Goal: Book appointment/travel/reservation

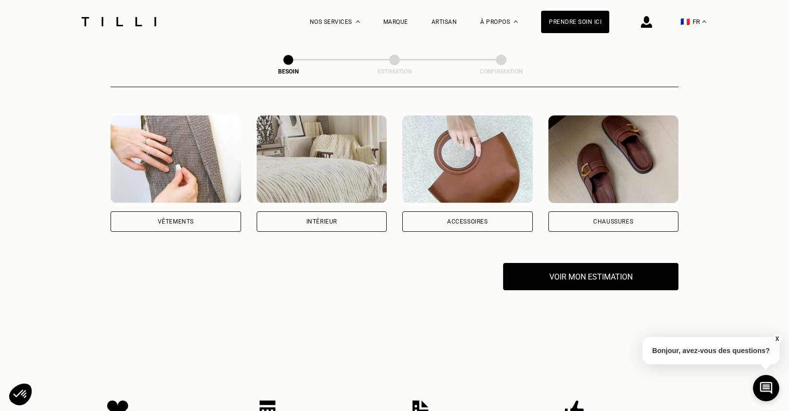
scroll to position [182, 0]
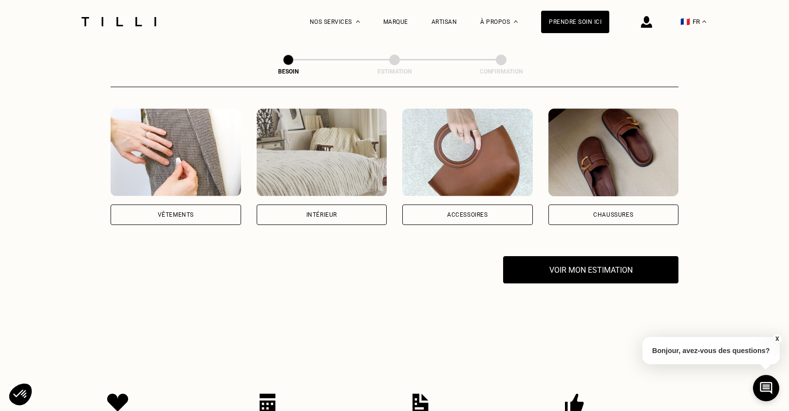
click at [496, 205] on div "Accessoires" at bounding box center [468, 215] width 131 height 20
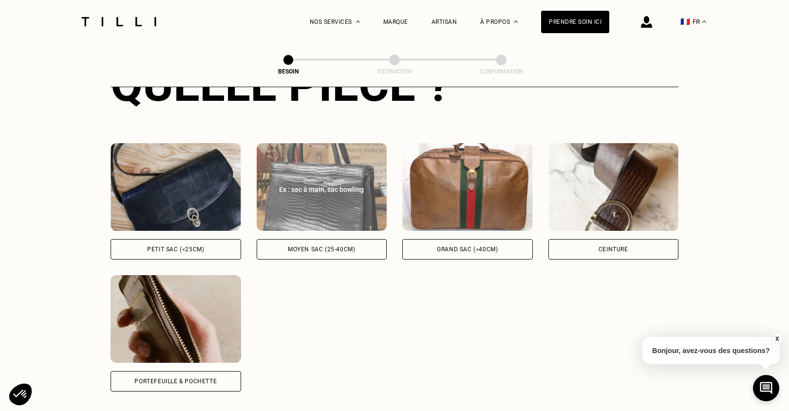
scroll to position [416, 0]
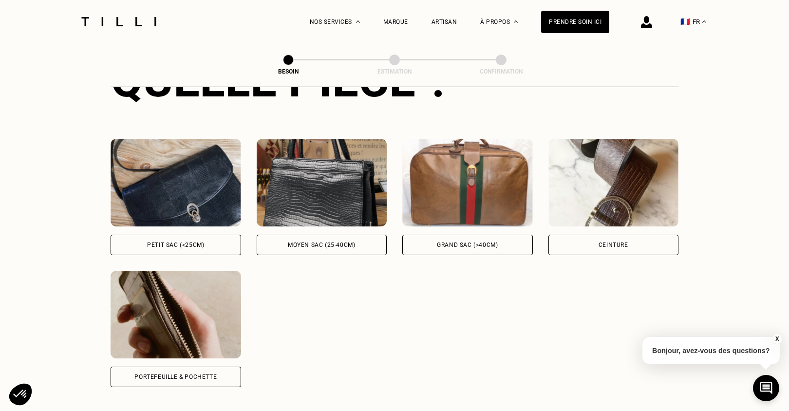
click at [206, 307] on img at bounding box center [176, 315] width 131 height 88
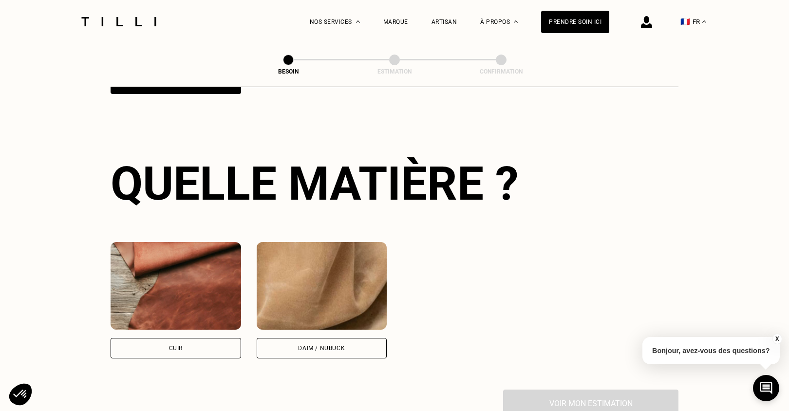
scroll to position [714, 0]
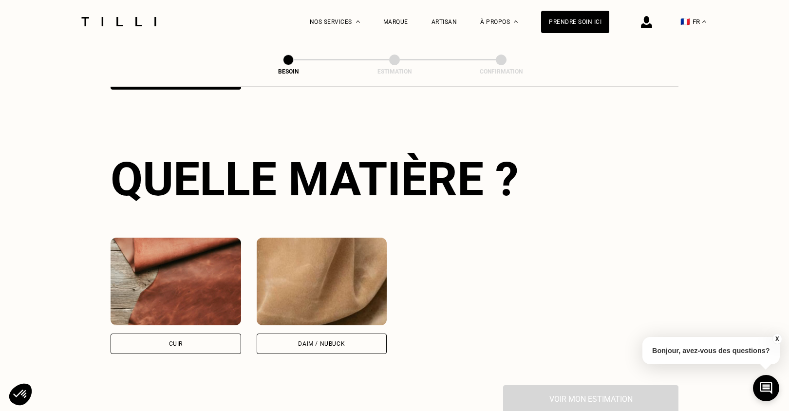
click at [192, 290] on img at bounding box center [176, 282] width 131 height 88
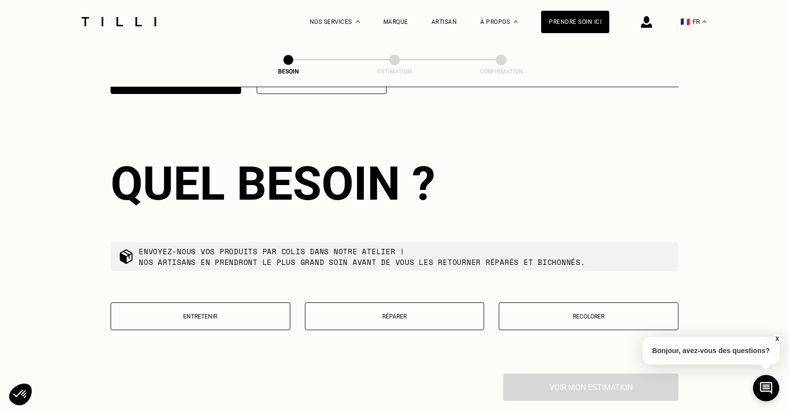
scroll to position [979, 0]
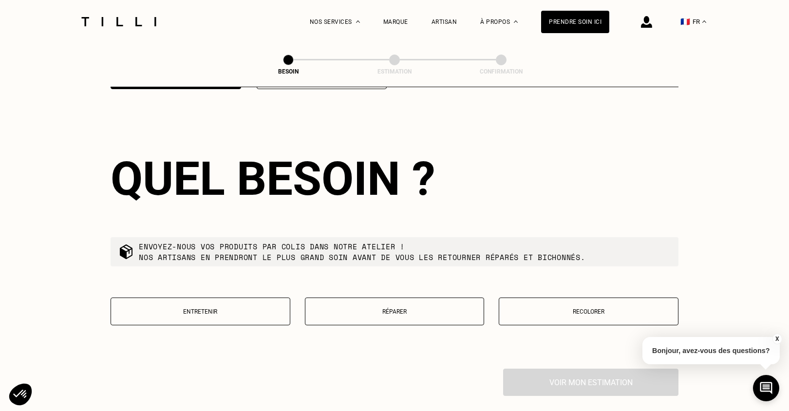
click at [442, 298] on button "Réparer" at bounding box center [395, 312] width 180 height 28
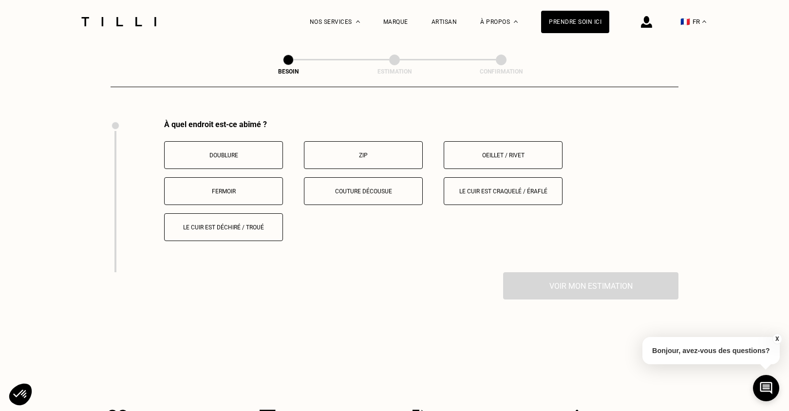
scroll to position [1227, 0]
click at [380, 149] on button "Zip" at bounding box center [363, 156] width 119 height 28
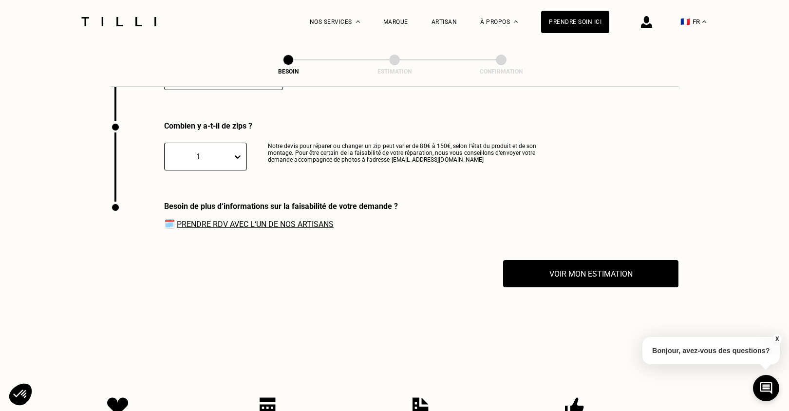
scroll to position [1380, 0]
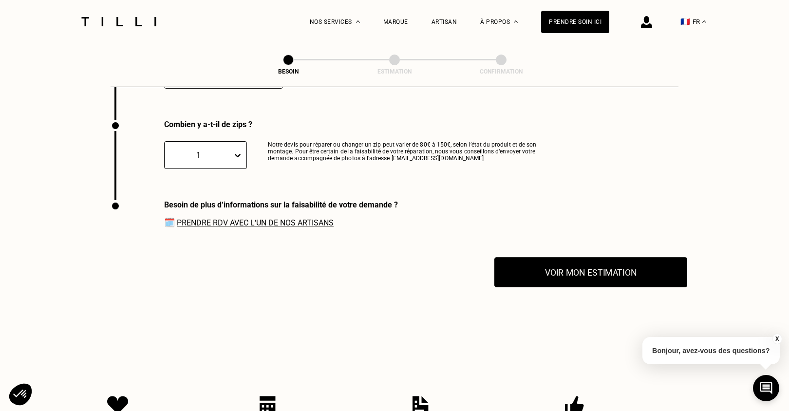
click at [550, 260] on button "Voir mon estimation" at bounding box center [591, 272] width 193 height 30
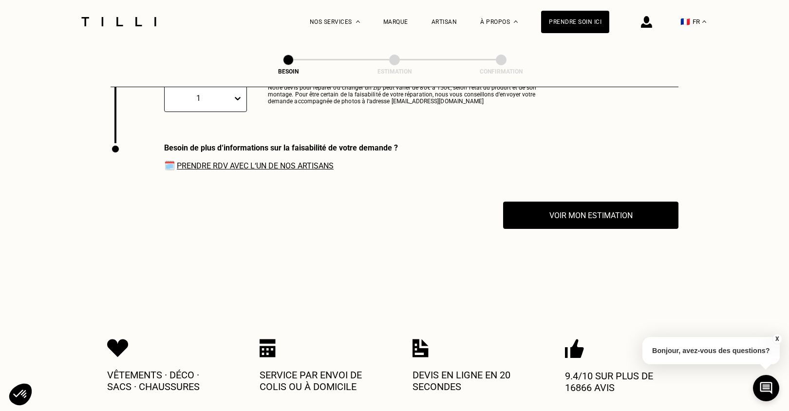
scroll to position [1439, 0]
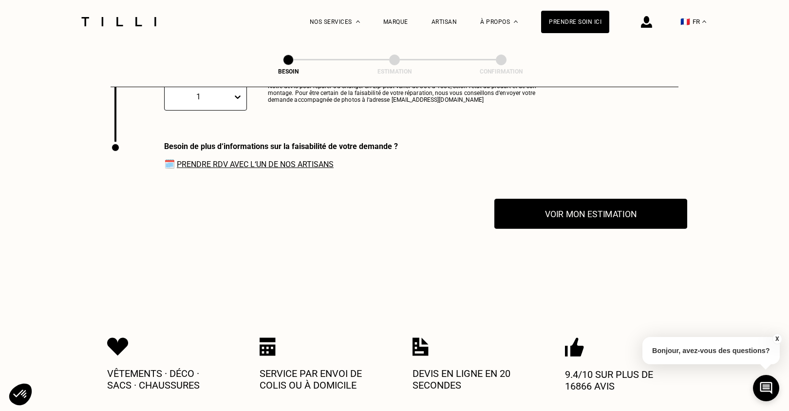
click at [546, 205] on button "Voir mon estimation" at bounding box center [591, 214] width 193 height 30
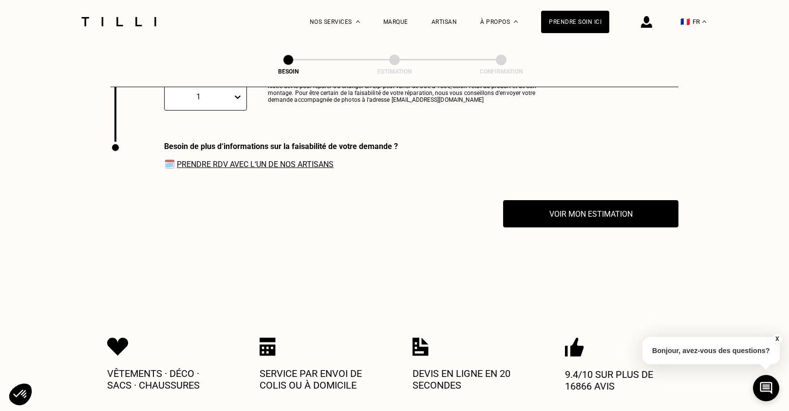
click at [322, 160] on link "Prendre RDV avec l‘un de nos artisans" at bounding box center [255, 164] width 157 height 9
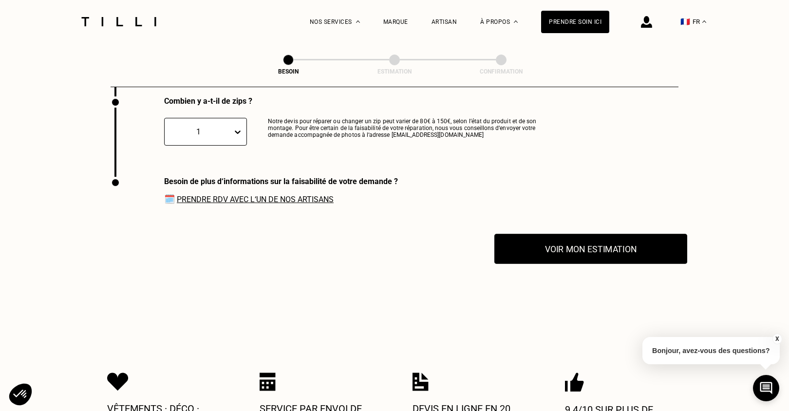
scroll to position [713, 0]
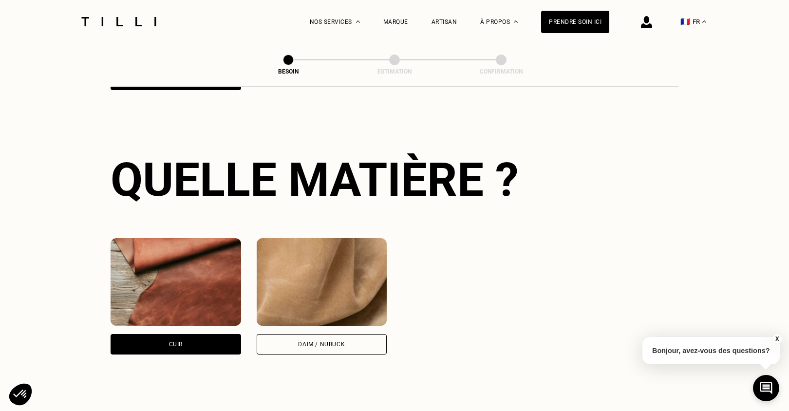
click at [644, 27] on img at bounding box center [646, 22] width 11 height 12
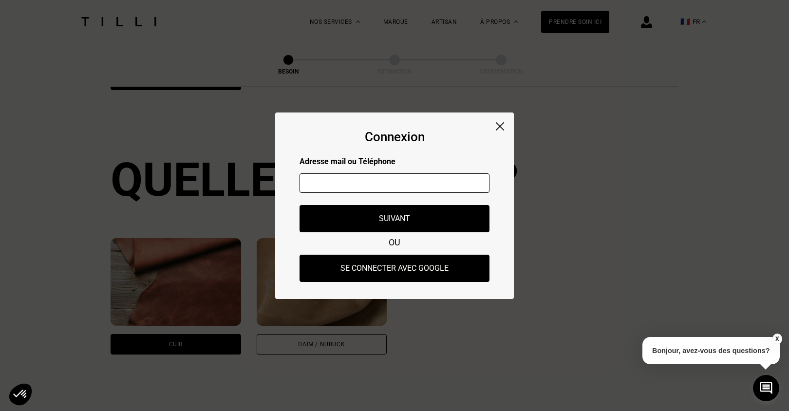
click at [503, 124] on img at bounding box center [500, 126] width 8 height 8
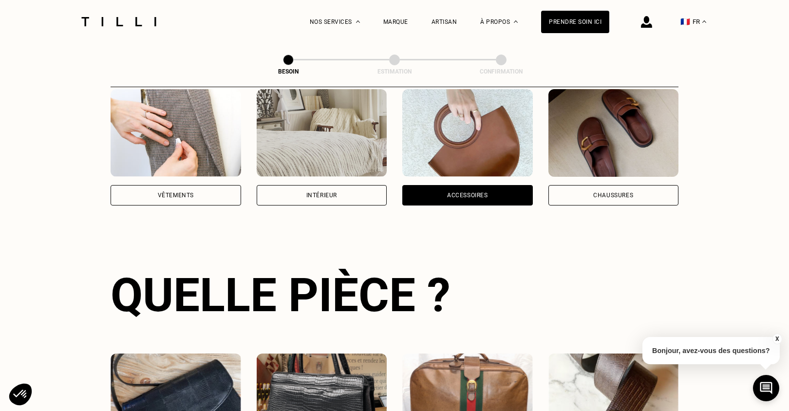
scroll to position [0, 0]
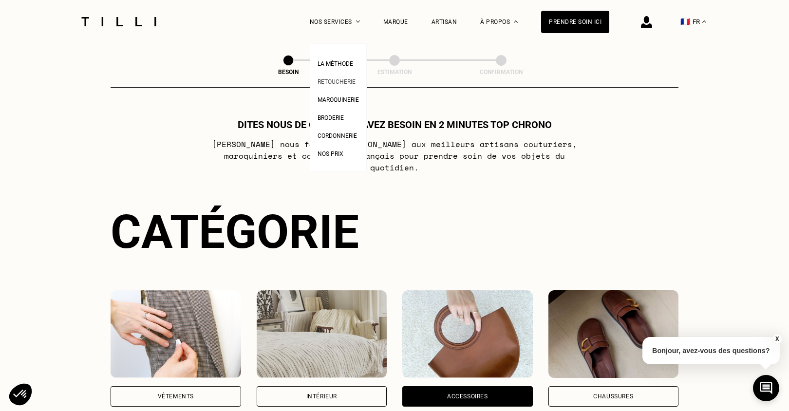
click at [332, 81] on span "Retoucherie" at bounding box center [337, 81] width 38 height 7
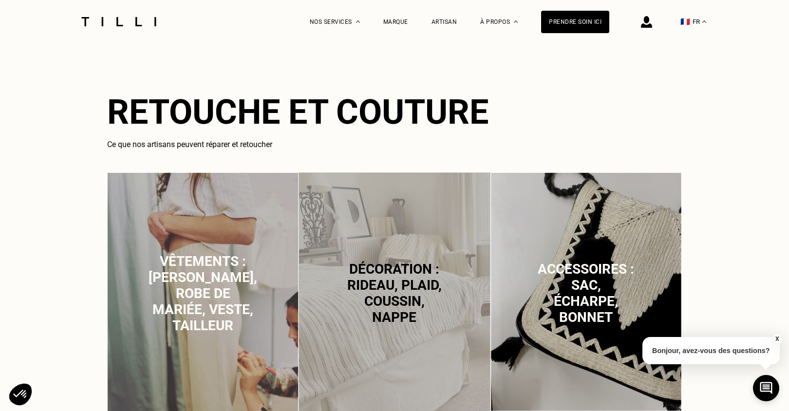
scroll to position [581, 0]
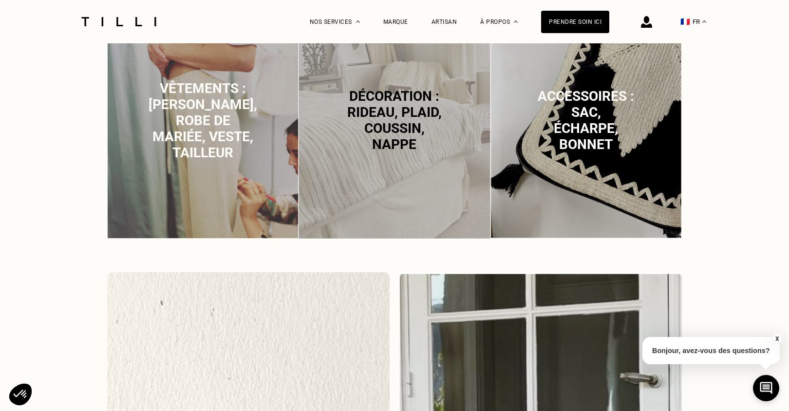
click at [572, 140] on span "Accessoires : sac, écharpe, bonnet" at bounding box center [586, 120] width 96 height 64
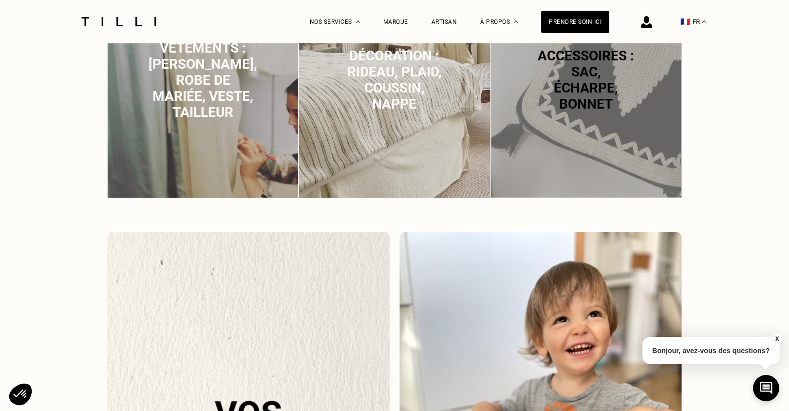
scroll to position [0, 0]
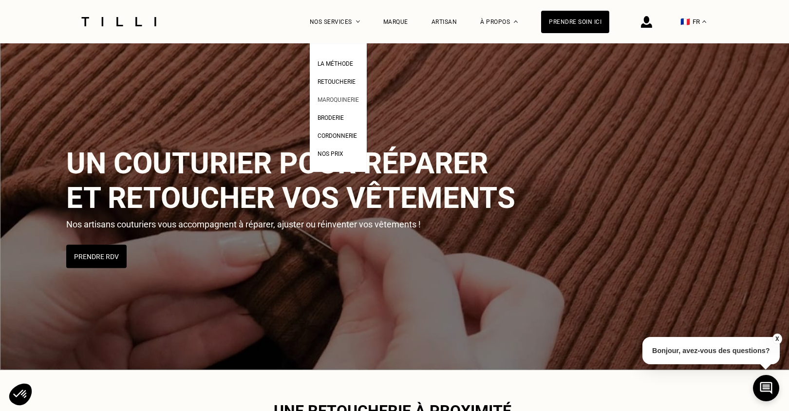
click at [332, 102] on span "Maroquinerie" at bounding box center [338, 99] width 41 height 7
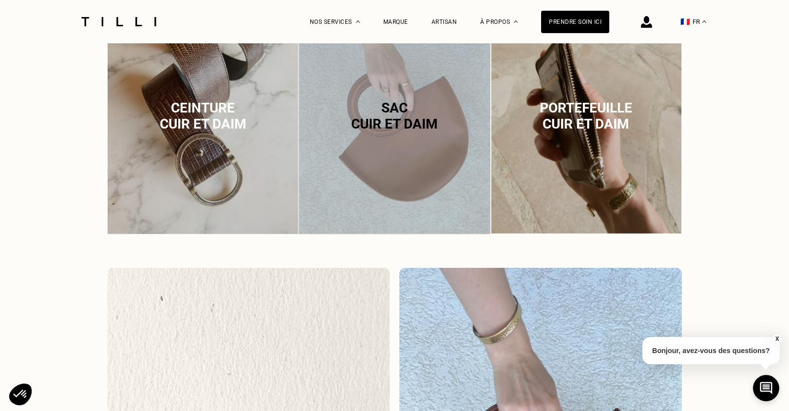
scroll to position [746, 0]
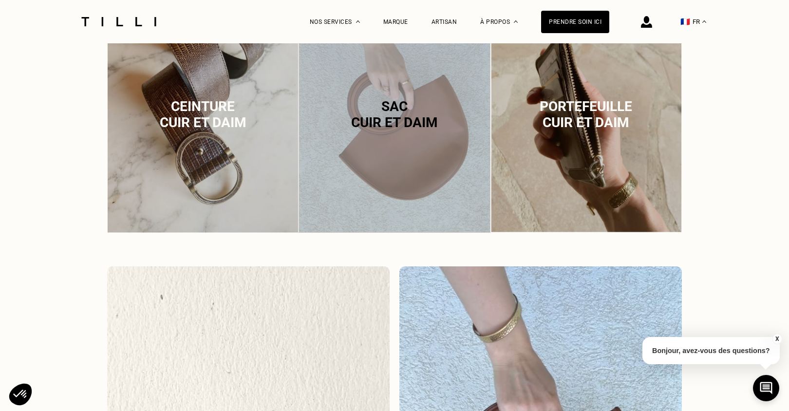
click at [402, 131] on div "Sac cuir et daim" at bounding box center [395, 114] width 192 height 242
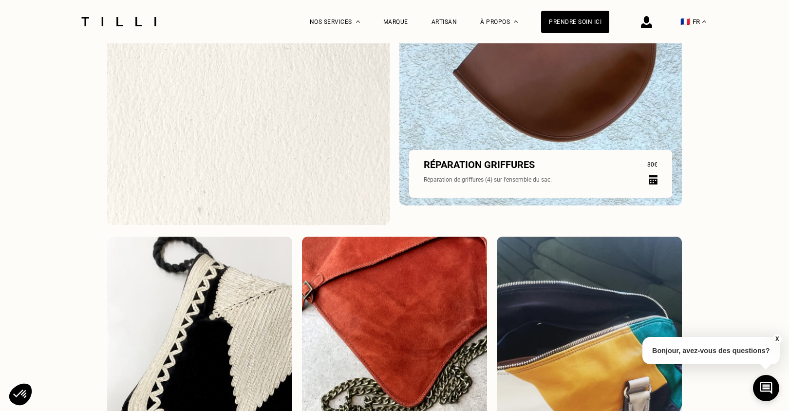
scroll to position [1189, 0]
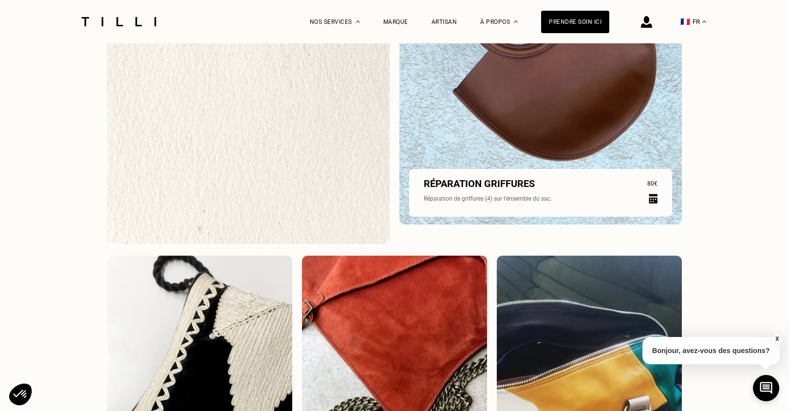
click at [484, 182] on p "Réparation griffures" at bounding box center [479, 184] width 111 height 12
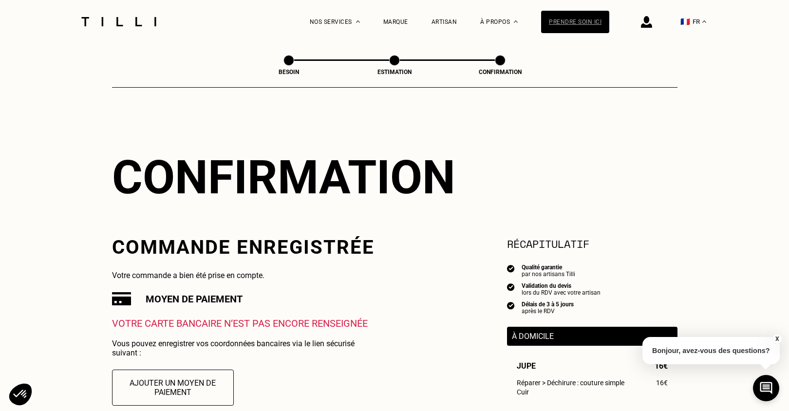
click at [573, 19] on div "Prendre soin ici" at bounding box center [575, 22] width 68 height 22
click at [777, 340] on button "X" at bounding box center [777, 339] width 10 height 11
click at [290, 67] on div "Besoin" at bounding box center [289, 61] width 11 height 13
select select "FR"
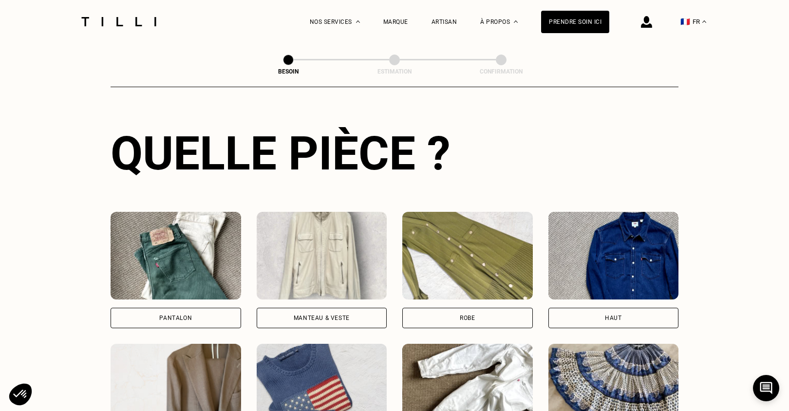
scroll to position [344, 0]
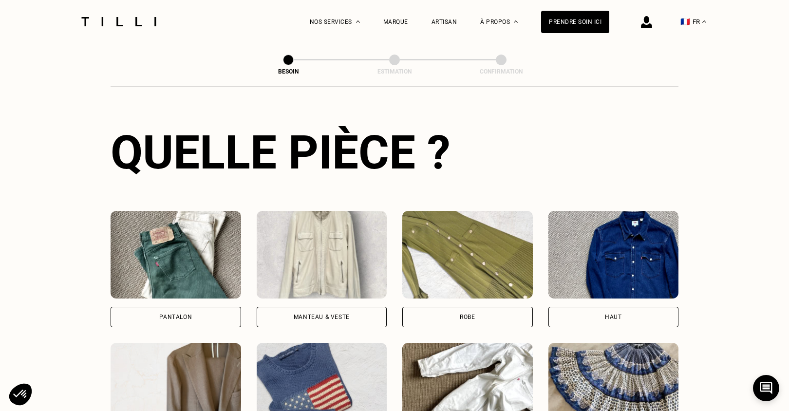
click at [323, 314] on div "Manteau & Veste" at bounding box center [322, 317] width 56 height 6
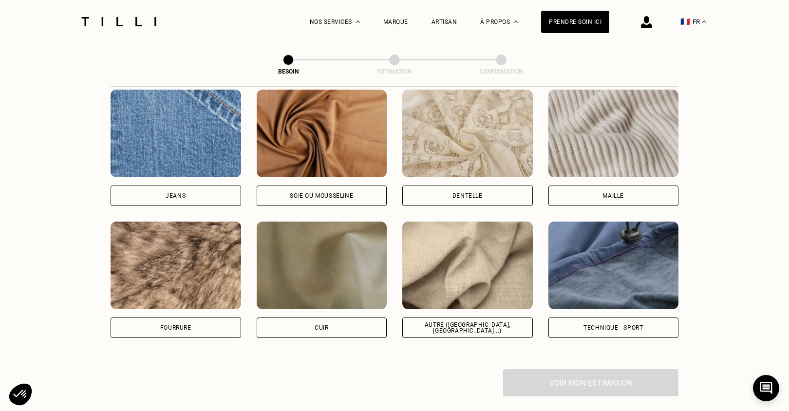
scroll to position [1060, 0]
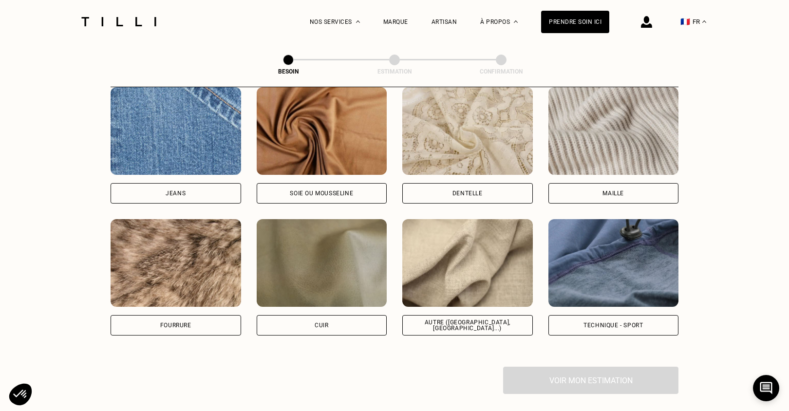
click at [471, 320] on div "Autre ([GEOGRAPHIC_DATA], [GEOGRAPHIC_DATA]...)" at bounding box center [468, 326] width 114 height 12
select select "FR"
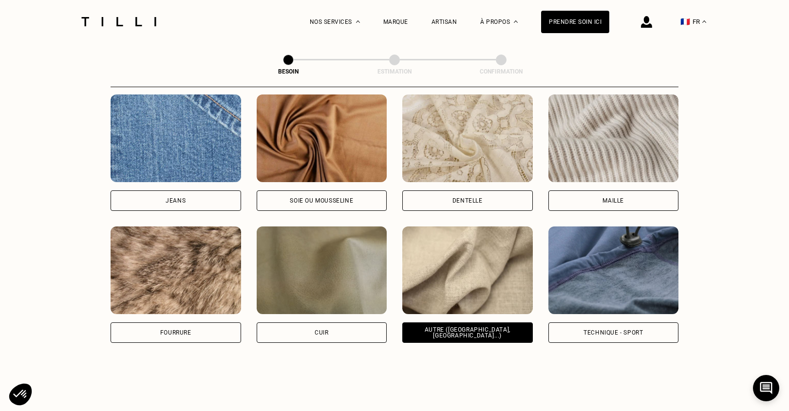
scroll to position [1040, 0]
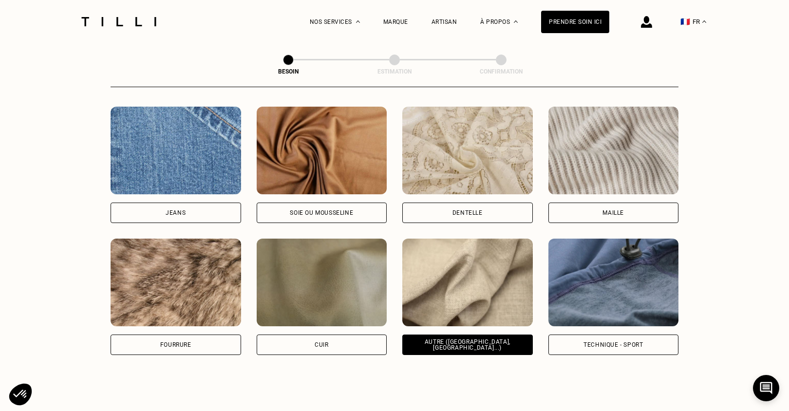
click at [347, 210] on div "Soie ou mousseline" at bounding box center [321, 213] width 63 height 6
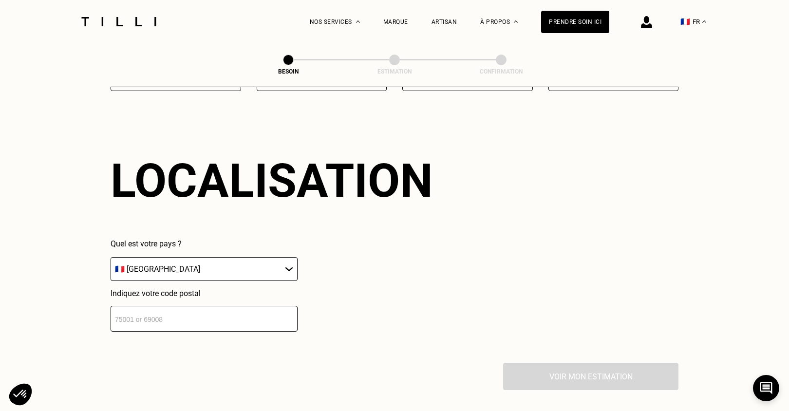
scroll to position [1307, 0]
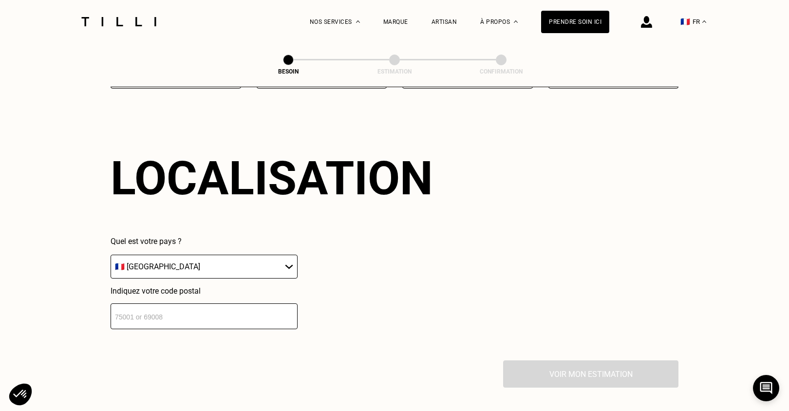
click at [266, 304] on input "number" at bounding box center [204, 317] width 187 height 26
type input "75009"
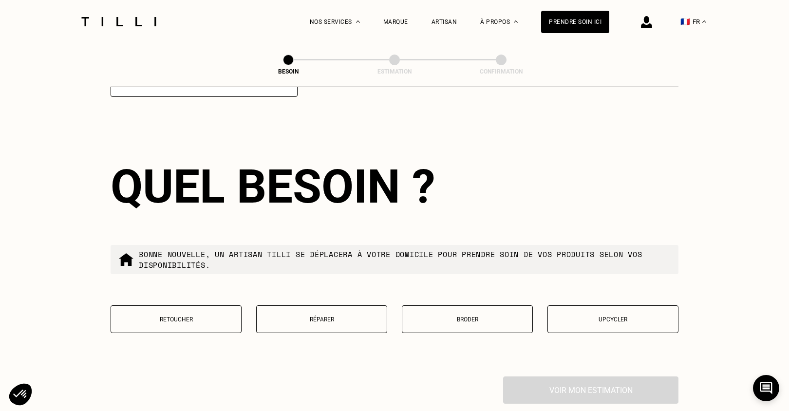
scroll to position [1547, 0]
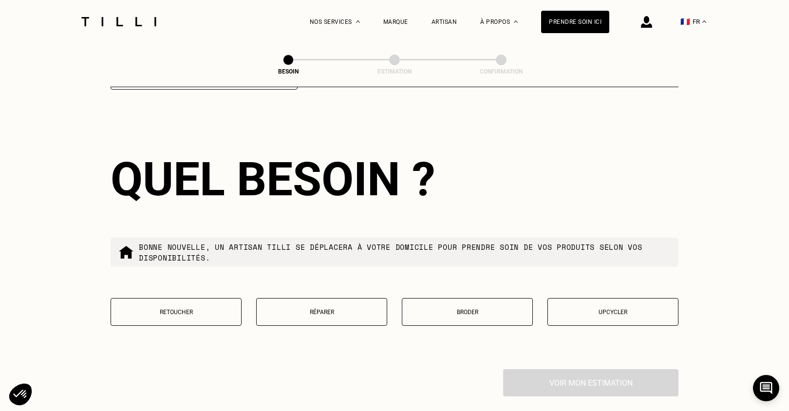
click at [334, 309] on p "Réparer" at bounding box center [322, 312] width 120 height 7
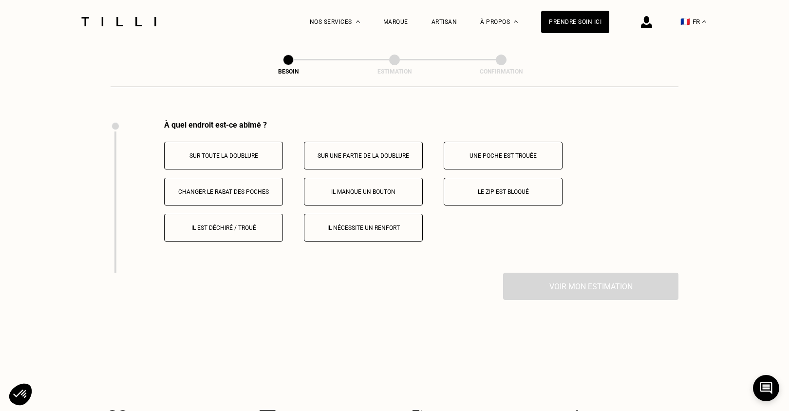
scroll to position [1797, 0]
click at [511, 150] on button "Une poche est trouée" at bounding box center [503, 154] width 119 height 28
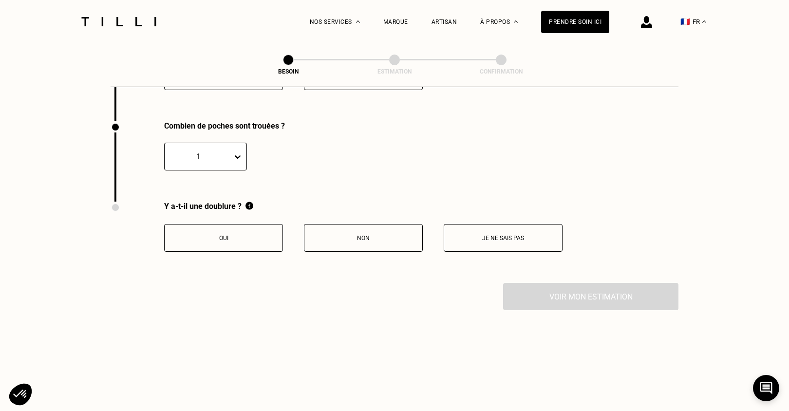
scroll to position [1950, 0]
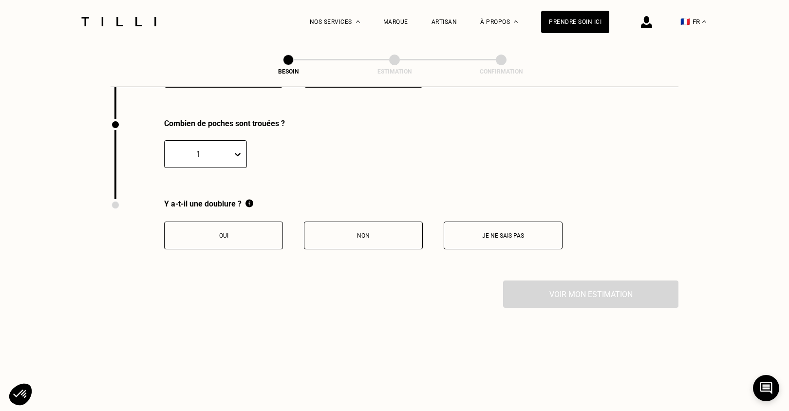
click at [242, 232] on p "Oui" at bounding box center [224, 235] width 108 height 7
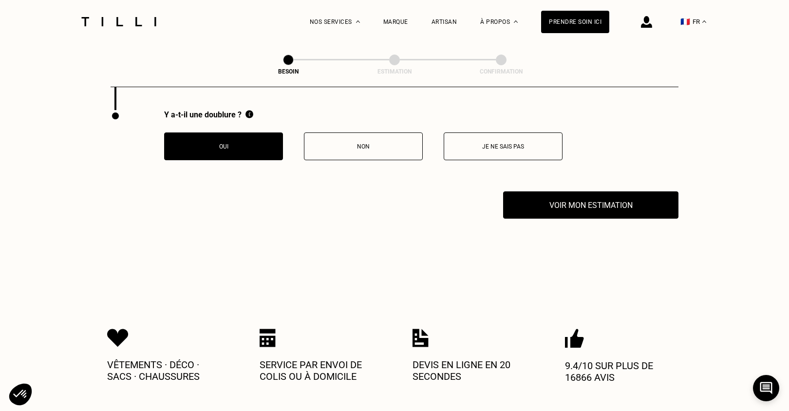
scroll to position [2040, 0]
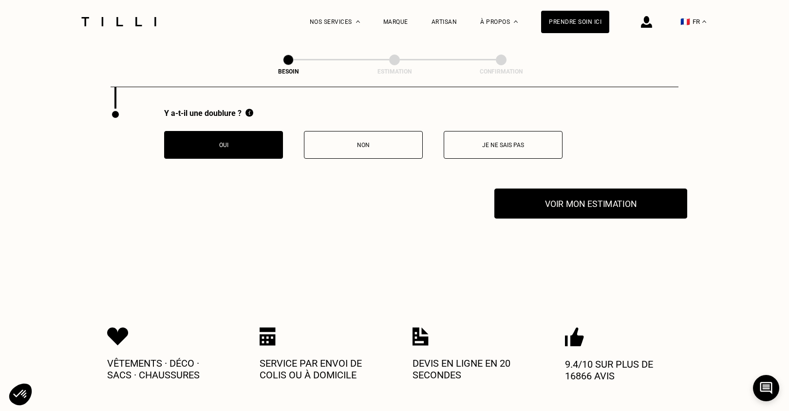
click at [561, 201] on button "Voir mon estimation" at bounding box center [591, 204] width 193 height 30
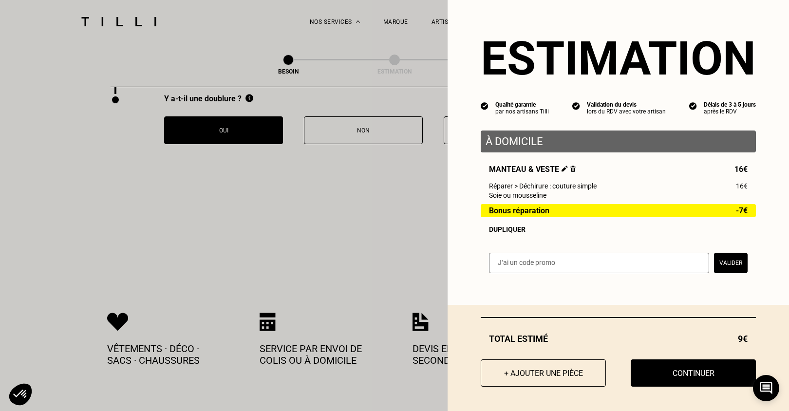
scroll to position [2129, 0]
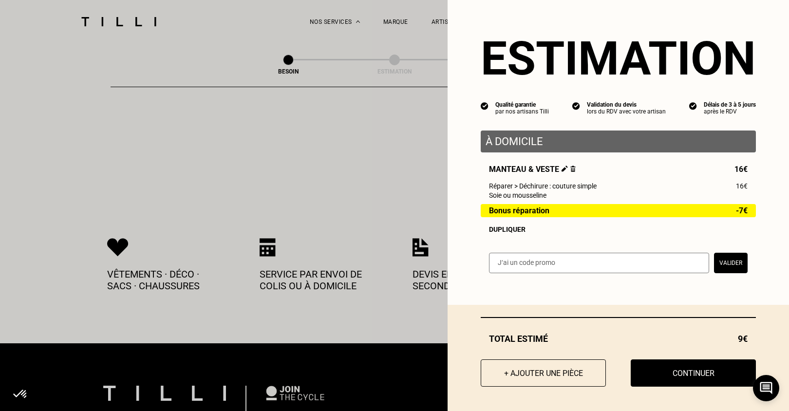
click at [726, 265] on button "Valider" at bounding box center [731, 263] width 34 height 20
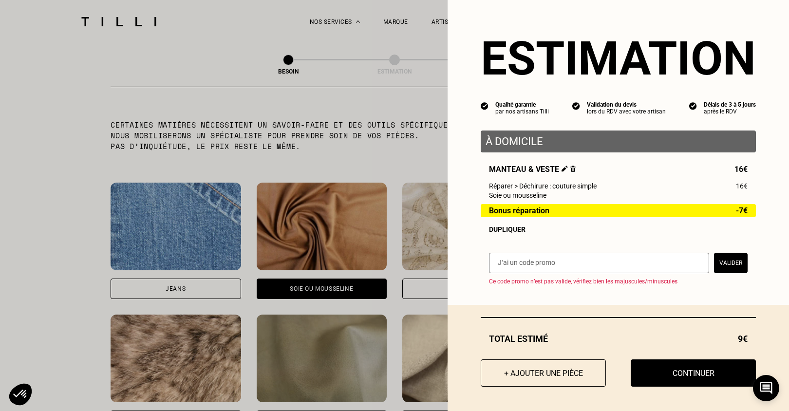
scroll to position [1174, 0]
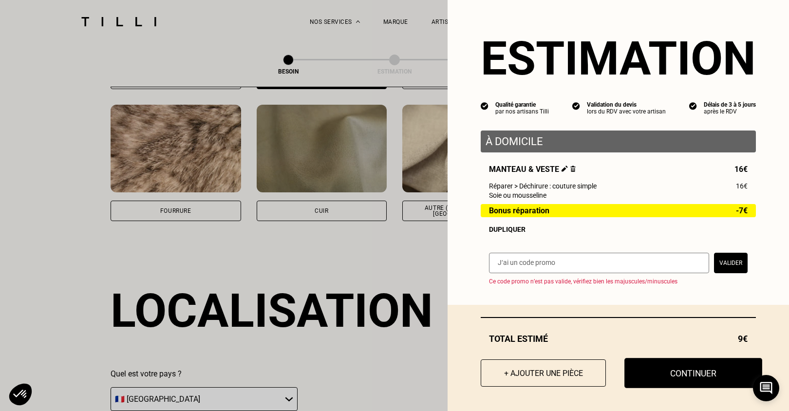
click at [693, 365] on button "Continuer" at bounding box center [694, 373] width 138 height 30
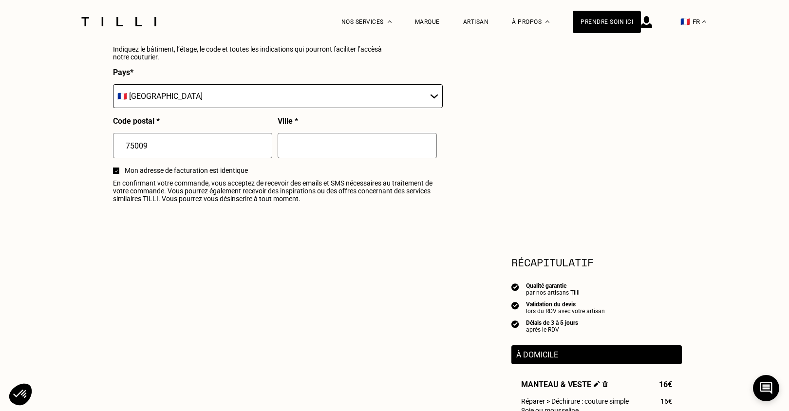
select select "FR"
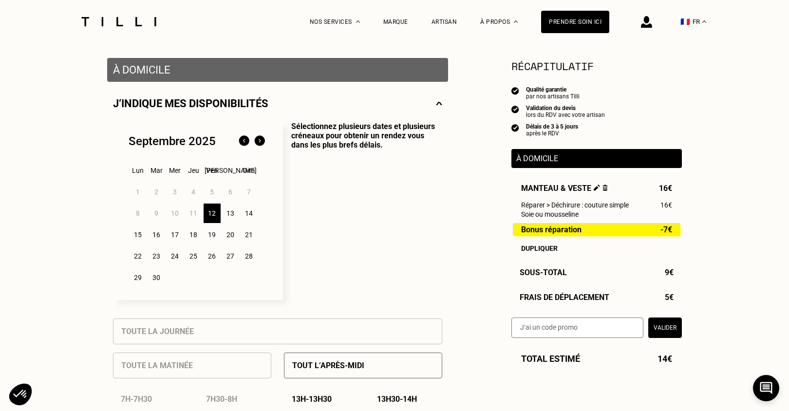
scroll to position [211, 0]
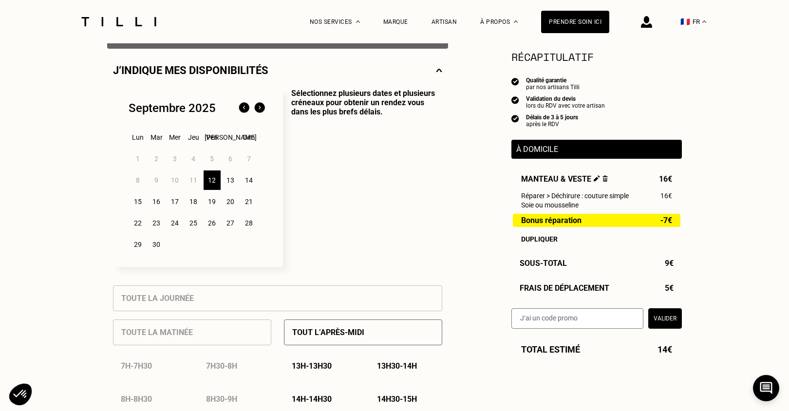
click at [137, 199] on div "15" at bounding box center [138, 201] width 17 height 19
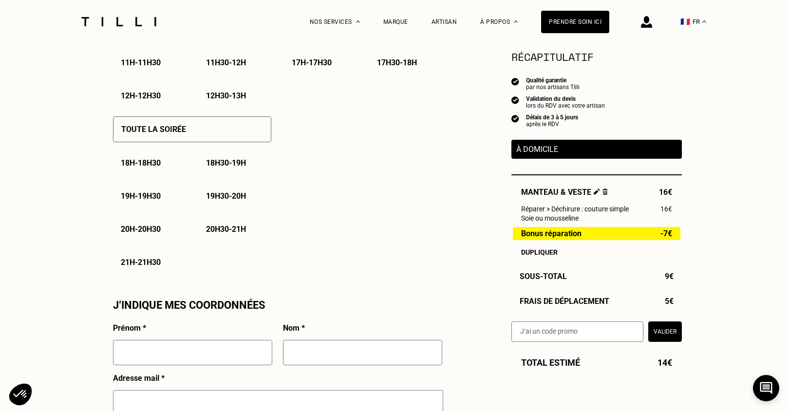
scroll to position [650, 0]
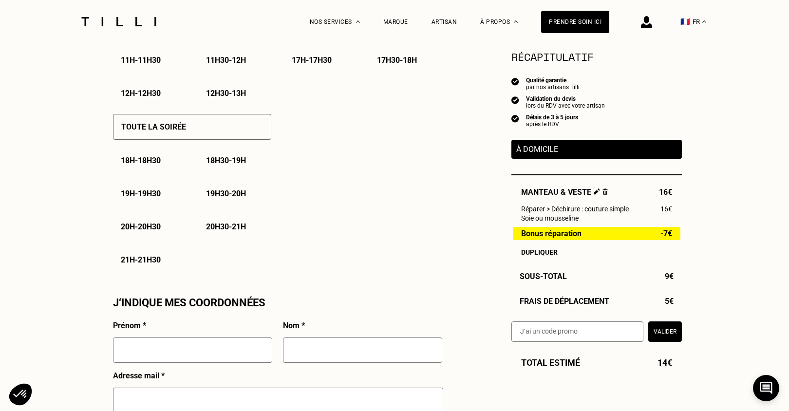
click at [184, 134] on div "Toute la soirée" at bounding box center [192, 127] width 158 height 26
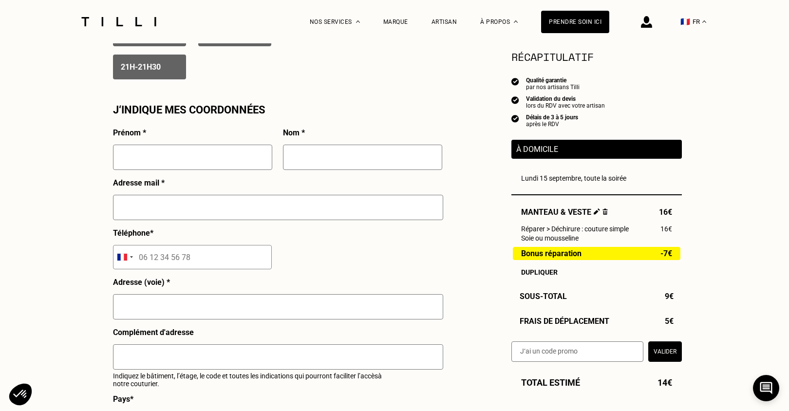
scroll to position [844, 0]
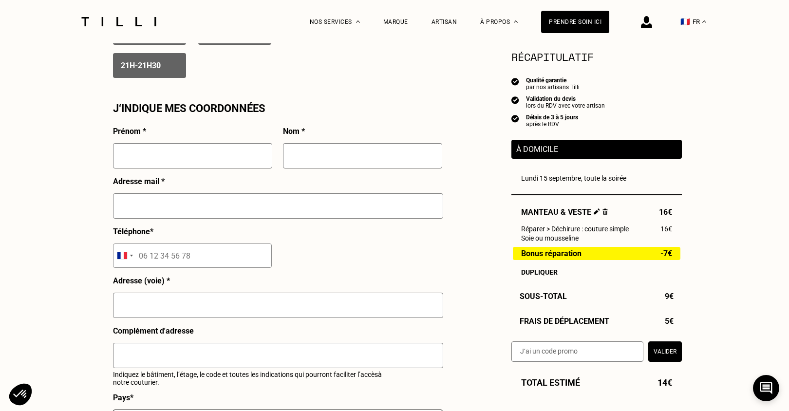
click at [196, 151] on input "text" at bounding box center [192, 155] width 159 height 25
type input "Victoire"
type input "[PERSON_NAME]"
type input "[EMAIL_ADDRESS][DOMAIN_NAME]"
type input "06 64 00 59 19"
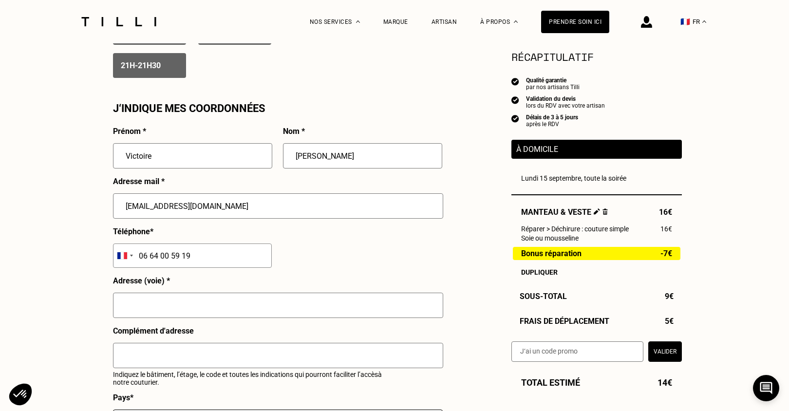
type input "[STREET_ADDRESS]"
type input "Appartement 170, 3ème étagz"
type input "[GEOGRAPHIC_DATA]"
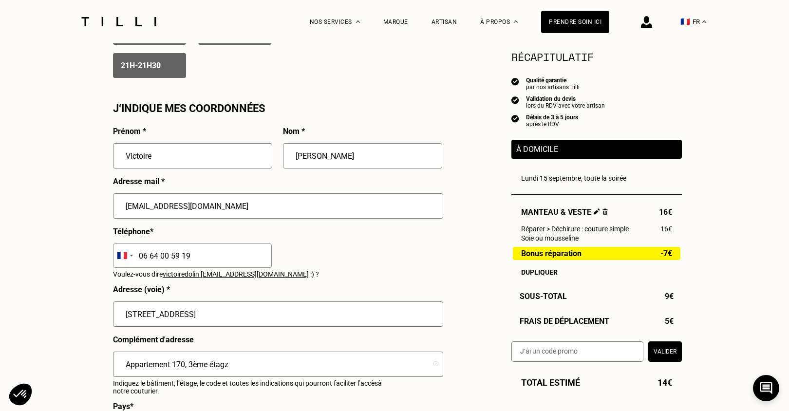
click at [241, 161] on input "Victoire" at bounding box center [192, 155] width 159 height 25
click at [320, 213] on input "[EMAIL_ADDRESS][DOMAIN_NAME]" at bounding box center [278, 205] width 330 height 25
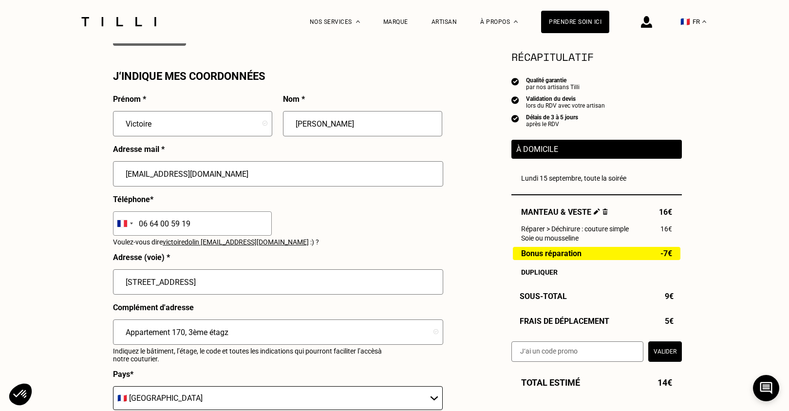
scroll to position [876, 0]
click at [249, 120] on input "Victoire" at bounding box center [192, 124] width 159 height 25
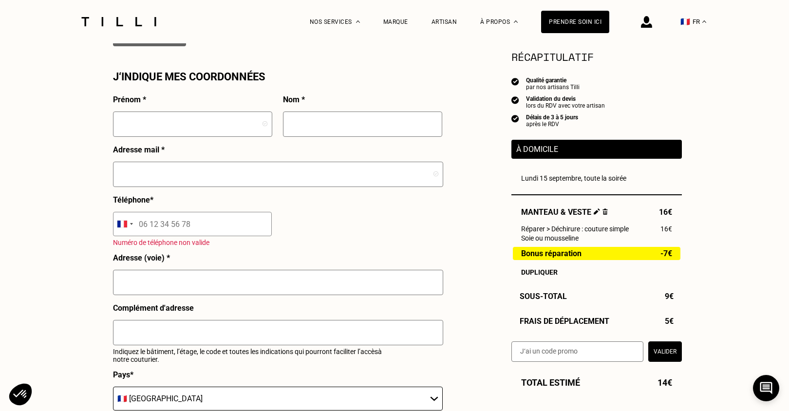
click at [215, 118] on input "text" at bounding box center [192, 124] width 159 height 25
type input "Victoire"
type input "[PERSON_NAME]"
type input "[EMAIL_ADDRESS][DOMAIN_NAME]"
type input "06 64 00 59 19"
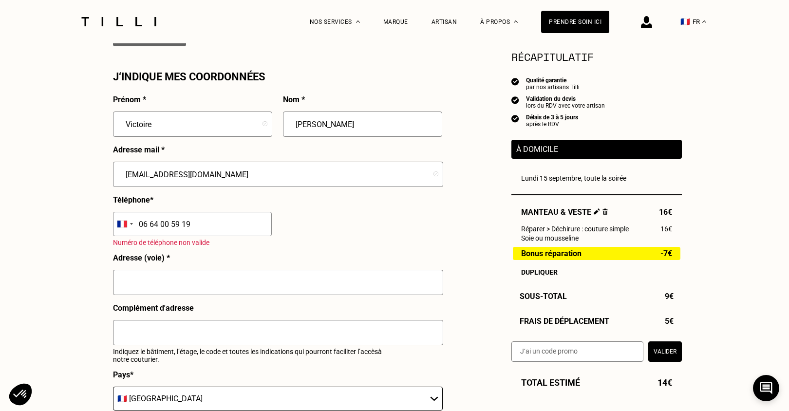
type input "[STREET_ADDRESS][PERSON_NAME]"
type input "Bâtiment B 1er étage Code 26A8"
type input "[GEOGRAPHIC_DATA]"
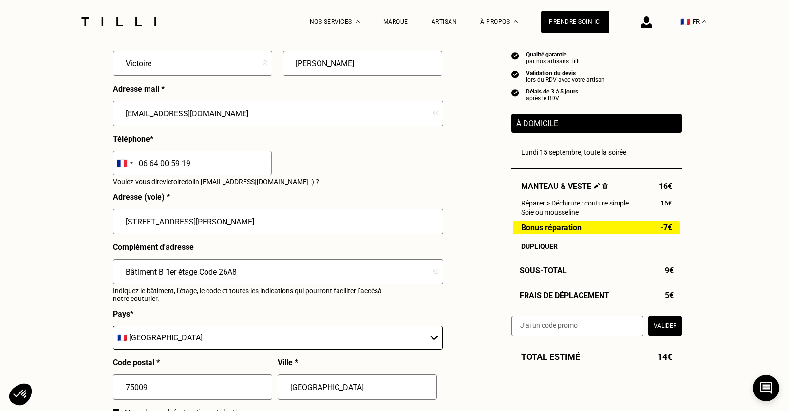
scroll to position [938, 0]
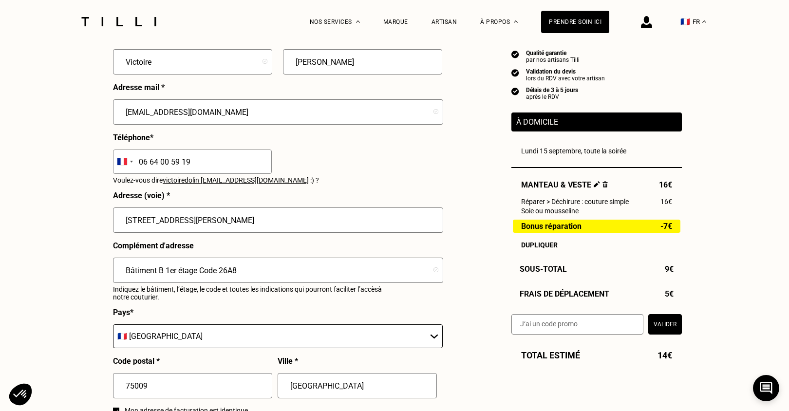
click at [245, 268] on input "Bâtiment B 1er étage Code 26A8" at bounding box center [278, 270] width 330 height 25
type input "Bâtiment B 1er étage"
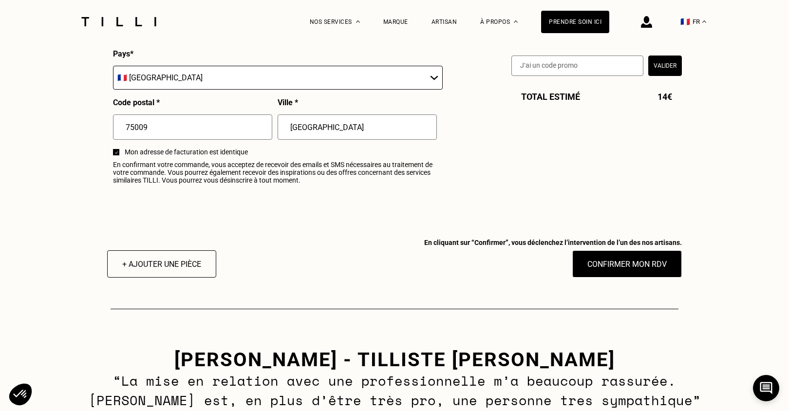
scroll to position [1197, 0]
click at [196, 262] on button "+ Ajouter une pièce" at bounding box center [162, 264] width 120 height 30
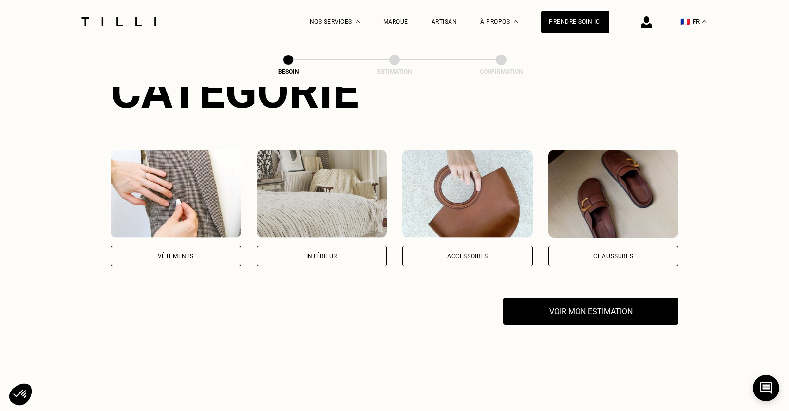
scroll to position [141, 0]
click at [425, 251] on div "Accessoires" at bounding box center [468, 256] width 131 height 20
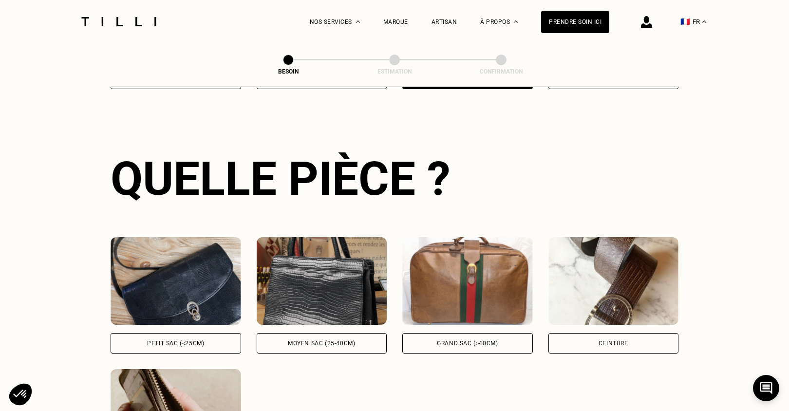
scroll to position [318, 0]
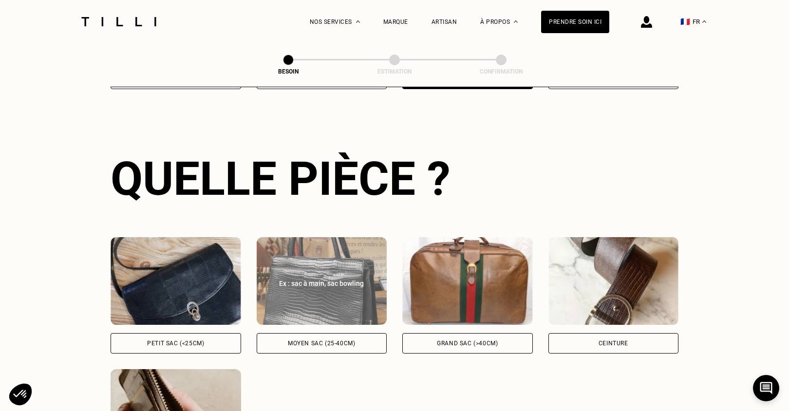
click at [340, 341] on div "Moyen sac (25-40cm)" at bounding box center [321, 344] width 67 height 6
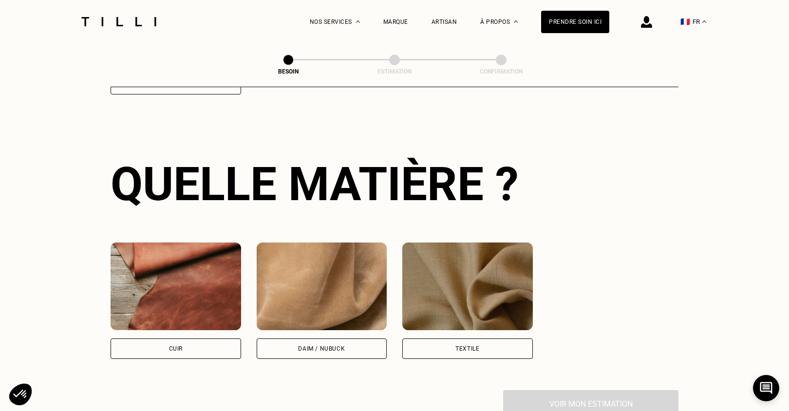
scroll to position [714, 0]
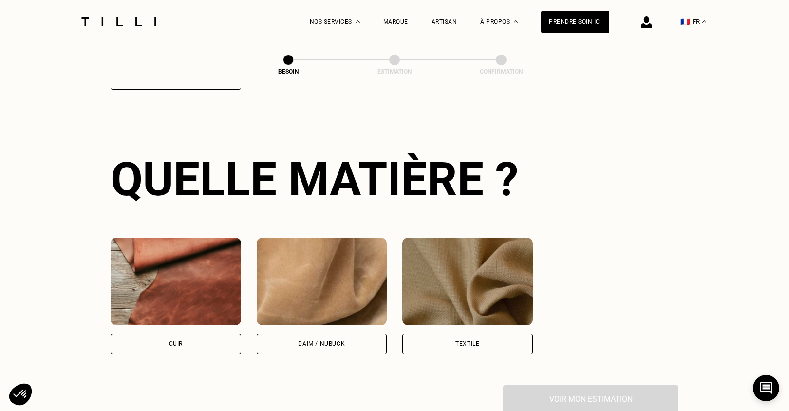
click at [228, 334] on div "Cuir" at bounding box center [176, 344] width 131 height 20
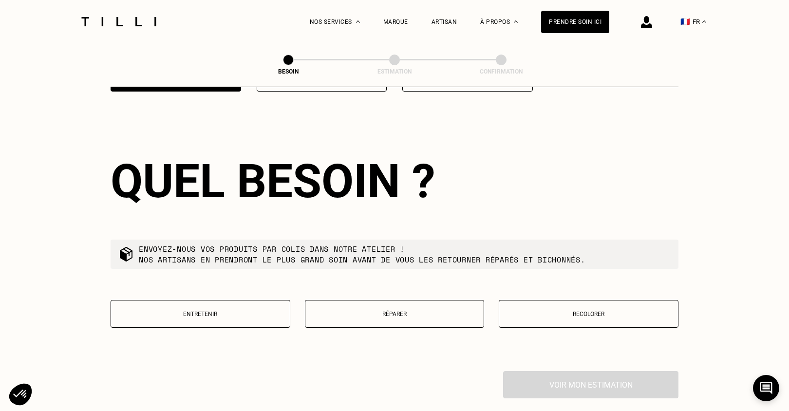
scroll to position [979, 0]
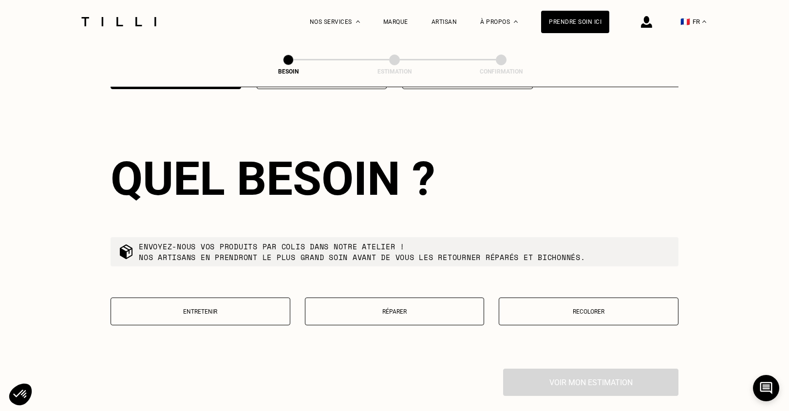
click at [263, 308] on p "Entretenir" at bounding box center [200, 311] width 169 height 7
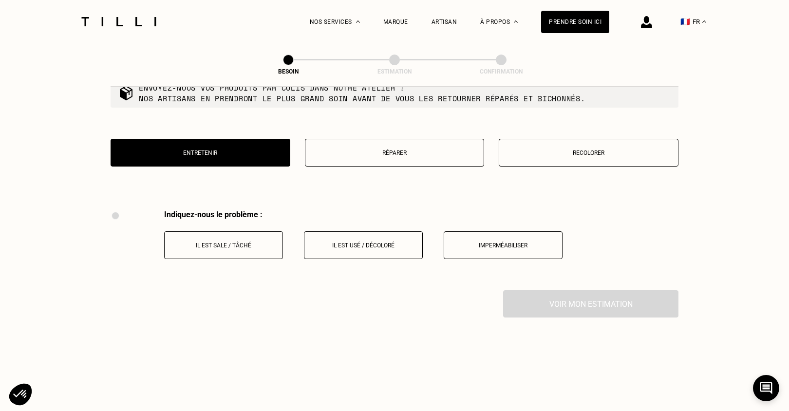
scroll to position [1119, 0]
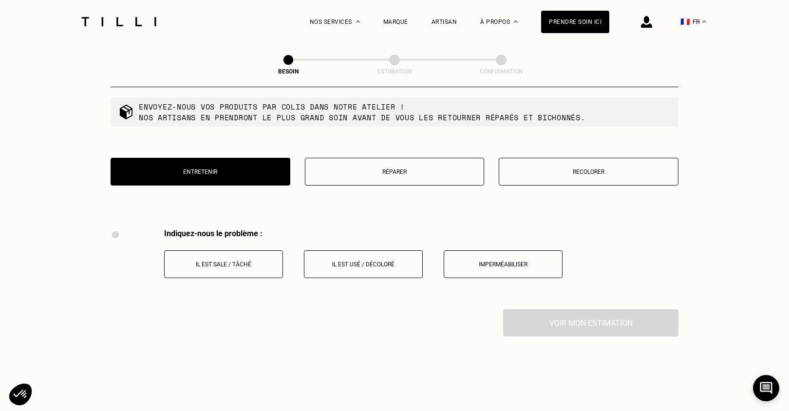
click at [379, 165] on button "Réparer" at bounding box center [395, 172] width 180 height 28
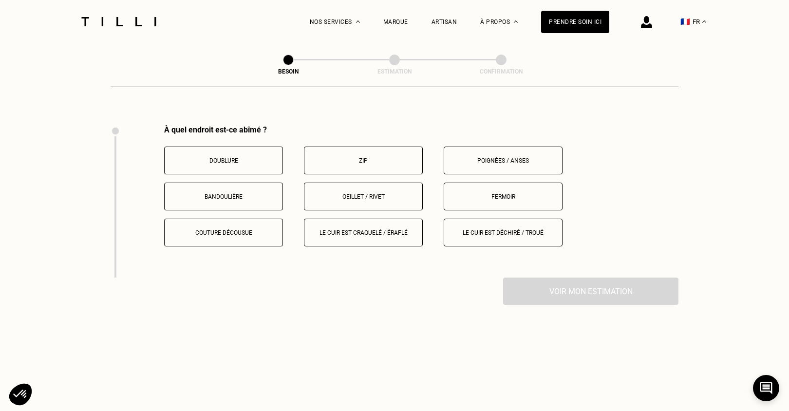
scroll to position [1228, 0]
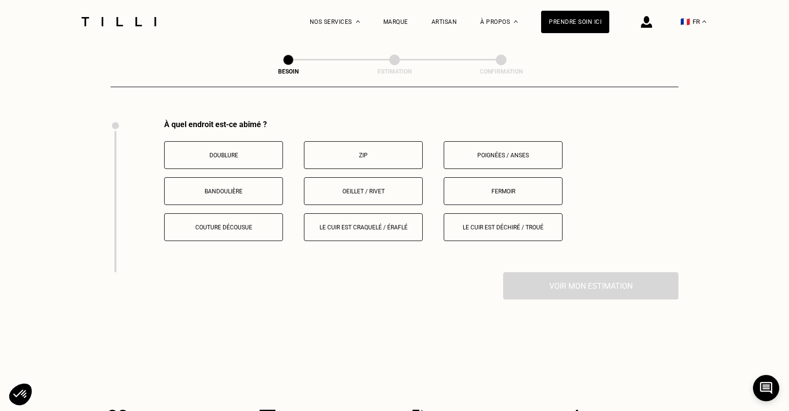
click at [345, 224] on p "Le cuir est craquelé / éraflé" at bounding box center [363, 227] width 108 height 7
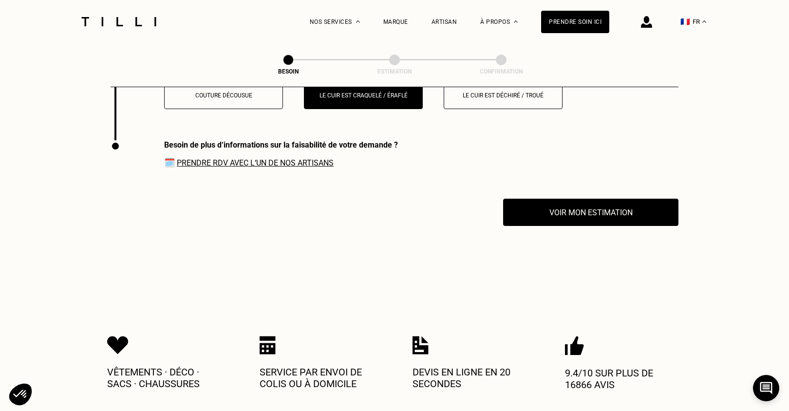
scroll to position [1359, 0]
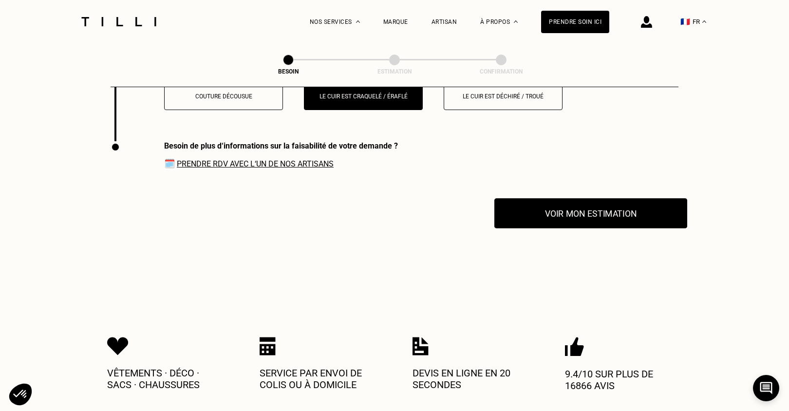
click at [554, 201] on button "Voir mon estimation" at bounding box center [591, 213] width 193 height 30
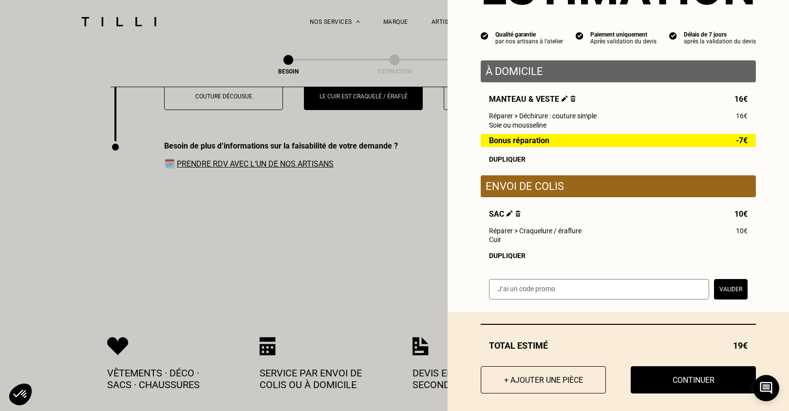
scroll to position [79, 0]
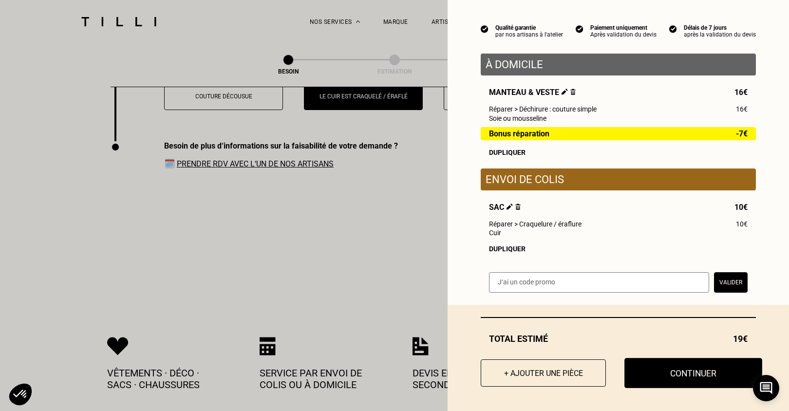
click at [668, 374] on button "Continuer" at bounding box center [694, 373] width 138 height 30
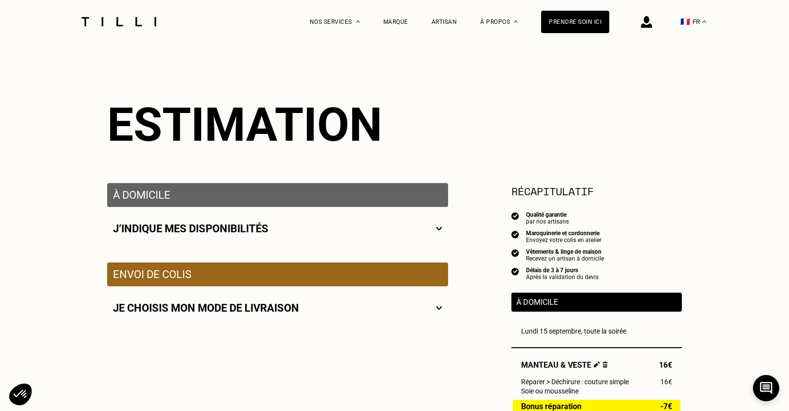
scroll to position [55, 0]
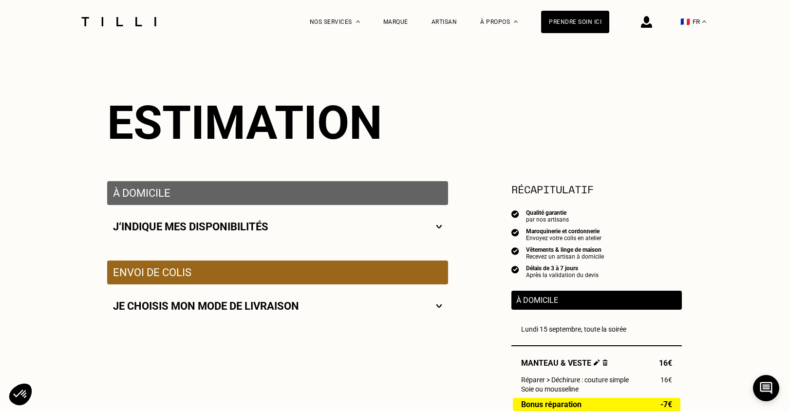
click at [441, 304] on img at bounding box center [439, 306] width 6 height 12
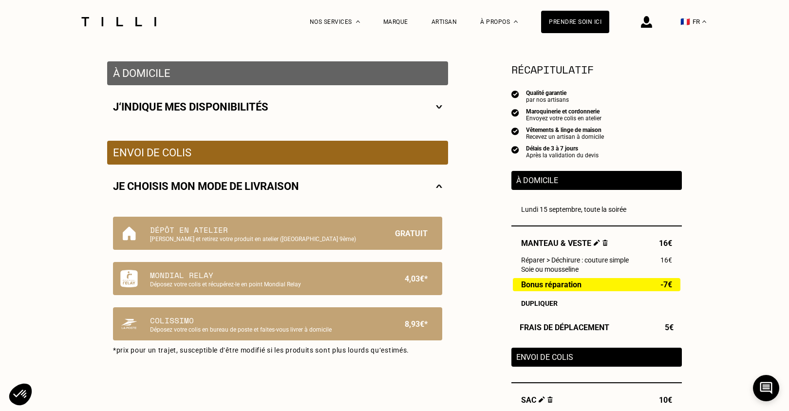
scroll to position [175, 0]
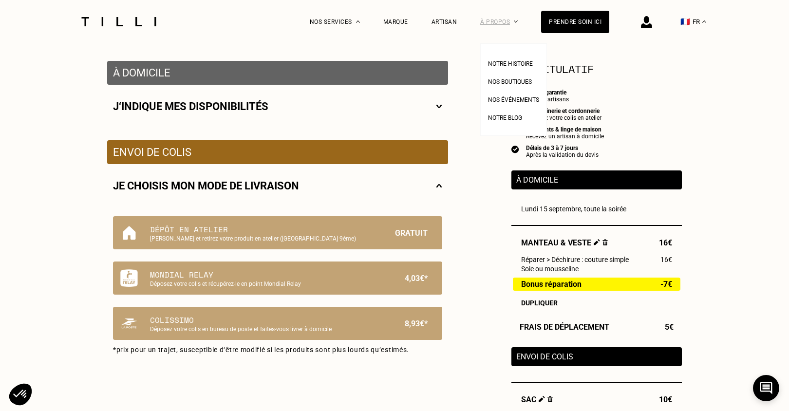
click at [493, 27] on div "À propos" at bounding box center [499, 21] width 38 height 43
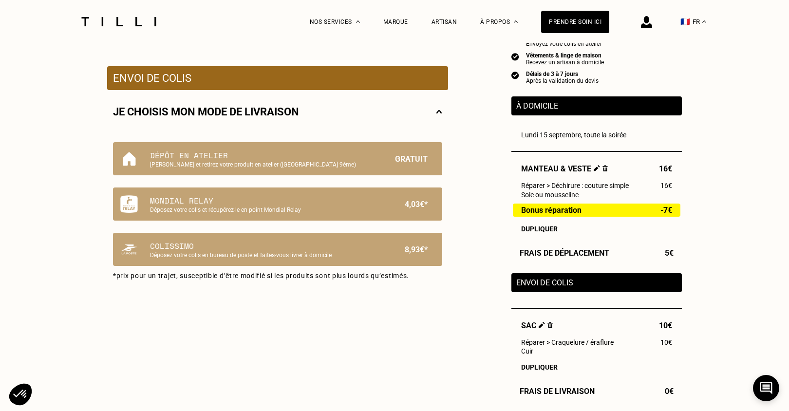
scroll to position [0, 0]
